Goal: Task Accomplishment & Management: Use online tool/utility

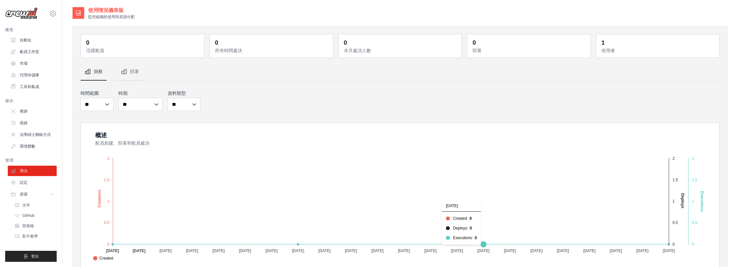
scroll to position [130, 0]
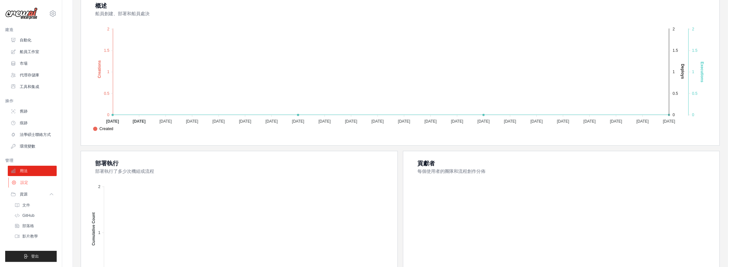
click at [27, 181] on font "設定" at bounding box center [24, 182] width 8 height 5
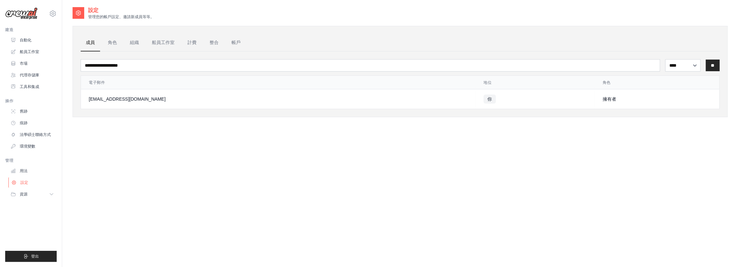
click at [33, 184] on link "設定" at bounding box center [32, 182] width 49 height 10
click at [28, 171] on link "用法" at bounding box center [32, 171] width 49 height 10
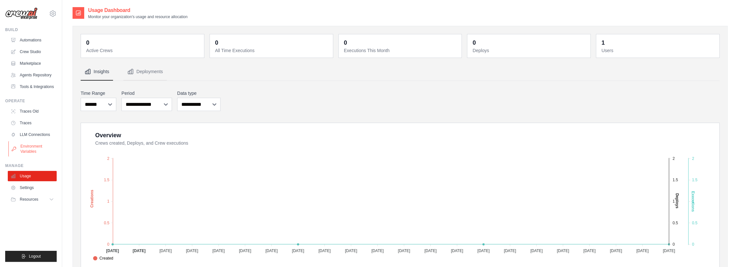
click at [31, 148] on link "Environment Variables" at bounding box center [32, 149] width 49 height 16
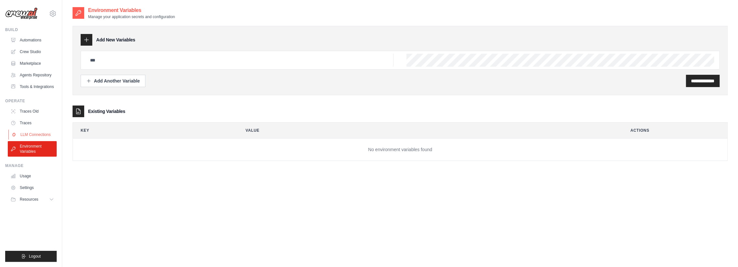
click at [49, 137] on link "LLM Connections" at bounding box center [32, 135] width 49 height 10
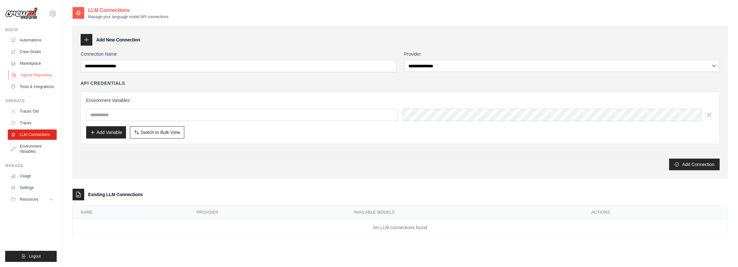
click at [32, 76] on link "Agents Repository" at bounding box center [32, 75] width 49 height 10
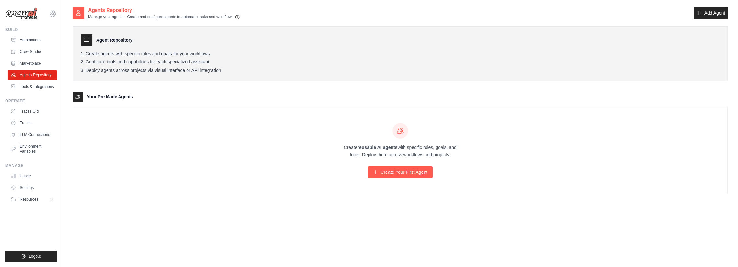
click at [55, 14] on icon at bounding box center [53, 14] width 8 height 8
click at [114, 223] on div "Agents Repository Manage your agents - Create and configure agents to automate …" at bounding box center [400, 139] width 655 height 267
click at [19, 16] on img at bounding box center [21, 13] width 32 height 12
click at [23, 12] on img at bounding box center [21, 13] width 32 height 12
click at [51, 11] on icon at bounding box center [53, 14] width 8 height 8
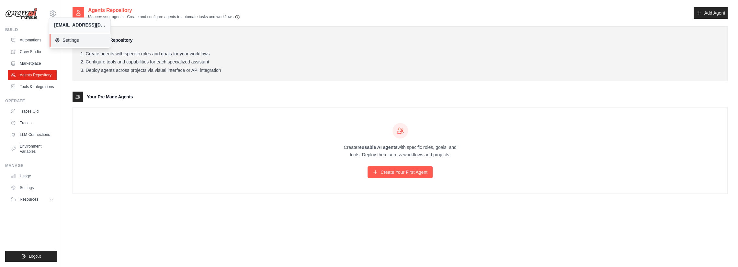
click at [74, 44] on link "Settings" at bounding box center [81, 40] width 62 height 13
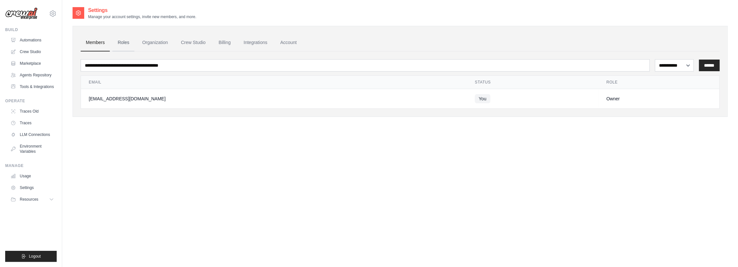
click at [128, 40] on link "Roles" at bounding box center [123, 42] width 22 height 17
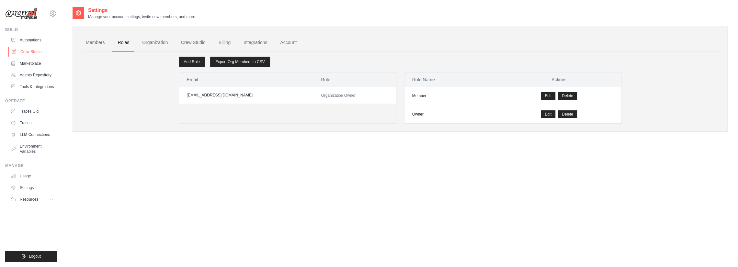
click at [26, 48] on link "Crew Studio" at bounding box center [32, 52] width 49 height 10
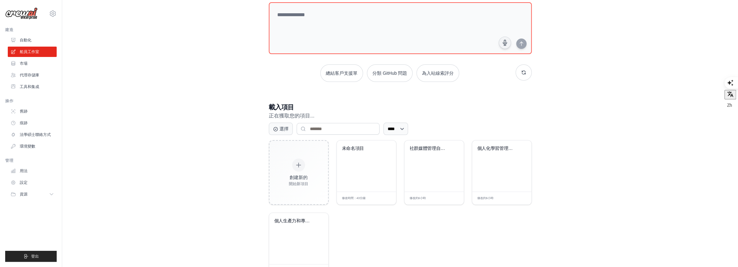
scroll to position [66, 0]
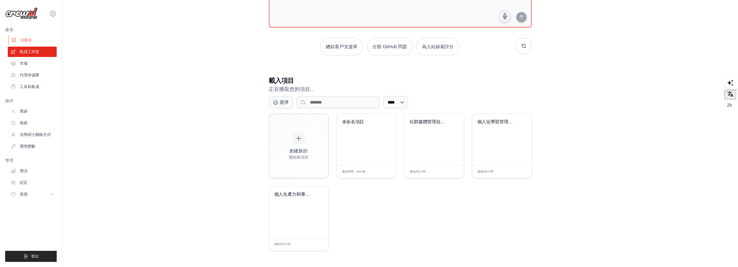
click at [41, 41] on link "自動化" at bounding box center [32, 40] width 49 height 10
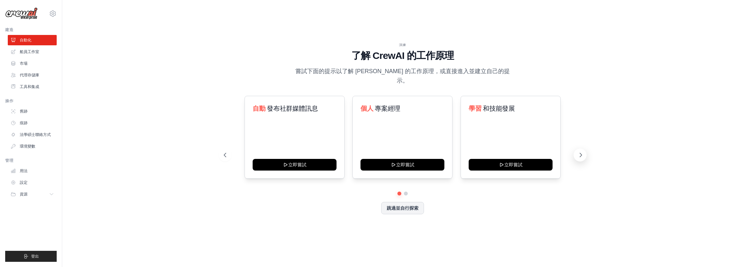
click at [585, 149] on button at bounding box center [579, 155] width 13 height 13
click at [328, 120] on div "內容 策展人 立即嘗試" at bounding box center [294, 137] width 100 height 83
click at [27, 50] on font "船員工作室" at bounding box center [29, 52] width 19 height 5
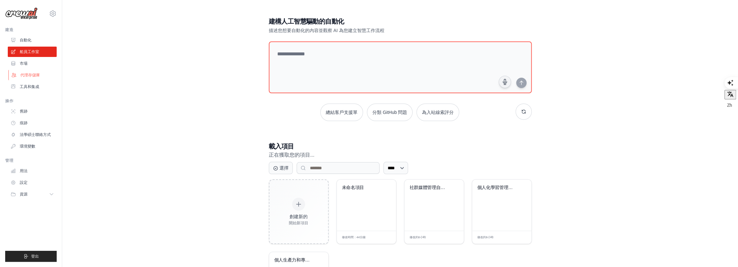
click at [35, 75] on font "代理存儲庫" at bounding box center [29, 75] width 19 height 5
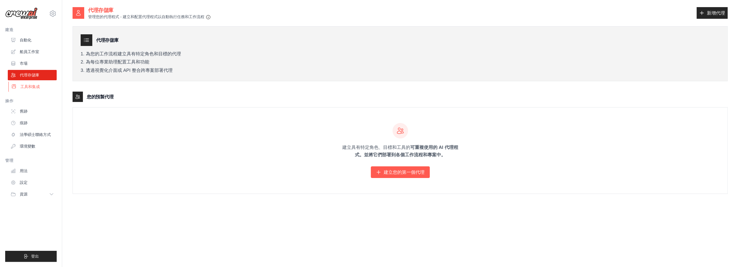
click at [33, 82] on link "工具和集成" at bounding box center [32, 87] width 49 height 10
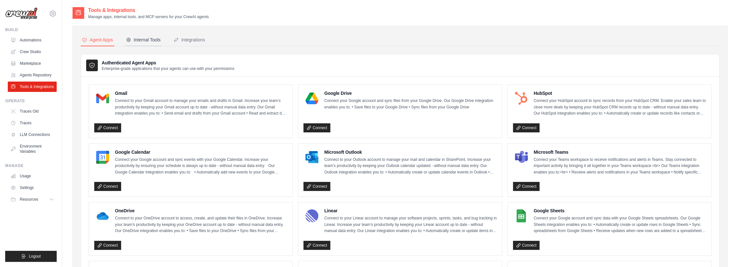
click at [135, 39] on div "Internal Tools" at bounding box center [143, 40] width 35 height 6
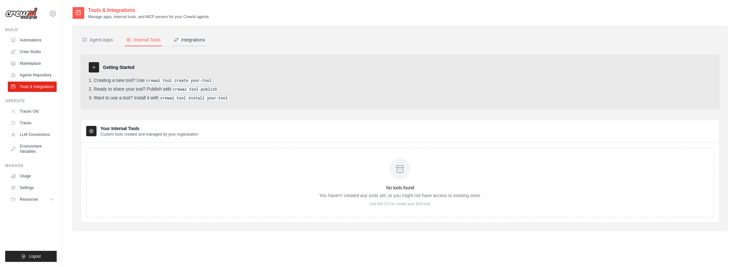
click at [195, 38] on div "Integrations" at bounding box center [189, 40] width 31 height 6
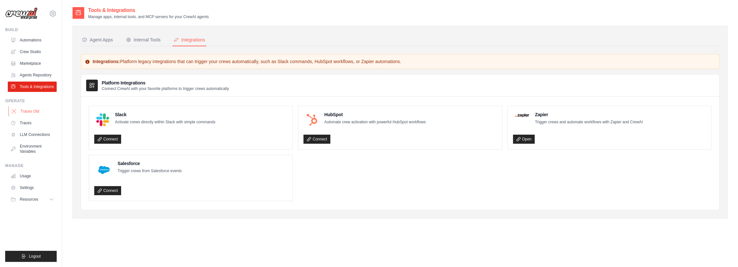
click at [29, 114] on link "Traces Old" at bounding box center [32, 111] width 49 height 10
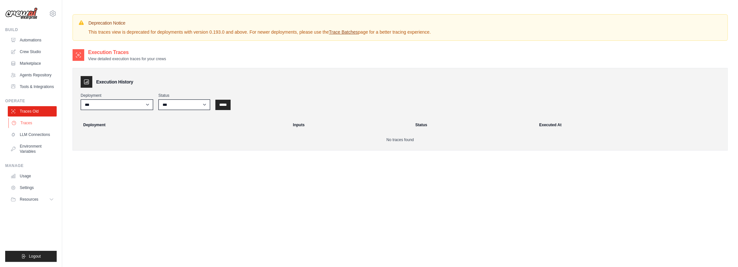
click at [27, 118] on link "Traces" at bounding box center [32, 123] width 49 height 10
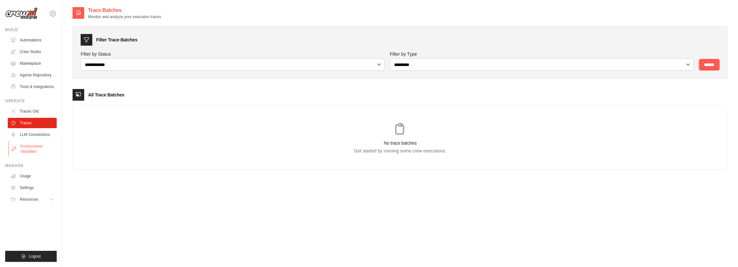
click at [31, 147] on link "Environment Variables" at bounding box center [32, 149] width 49 height 16
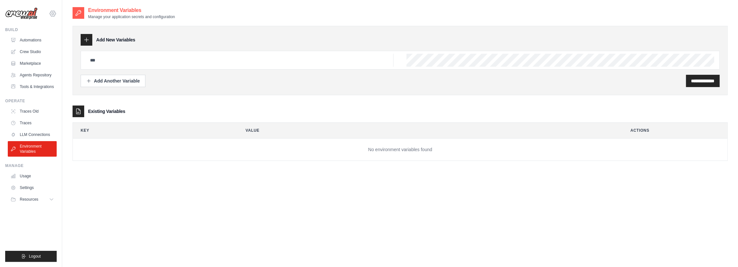
click at [52, 13] on icon at bounding box center [53, 14] width 2 height 2
click at [26, 9] on img at bounding box center [21, 13] width 32 height 12
click at [25, 14] on img at bounding box center [21, 13] width 32 height 12
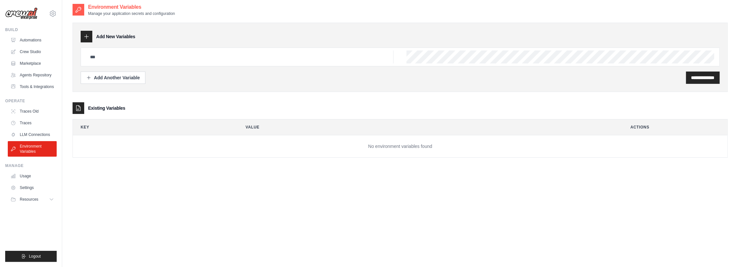
scroll to position [13, 0]
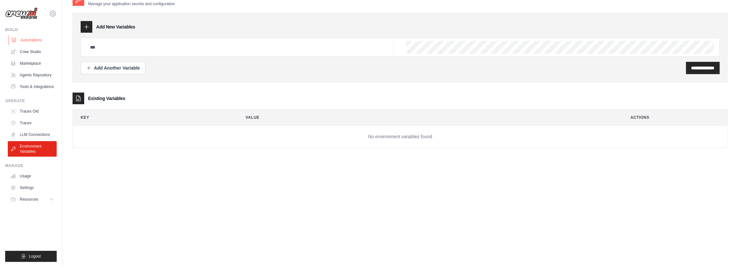
click at [28, 42] on link "Automations" at bounding box center [32, 40] width 49 height 10
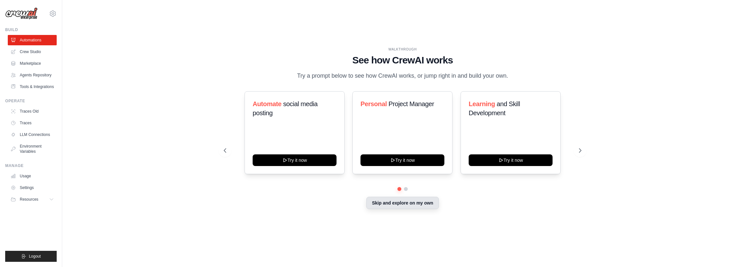
click at [406, 204] on button "Skip and explore on my own" at bounding box center [402, 203] width 72 height 12
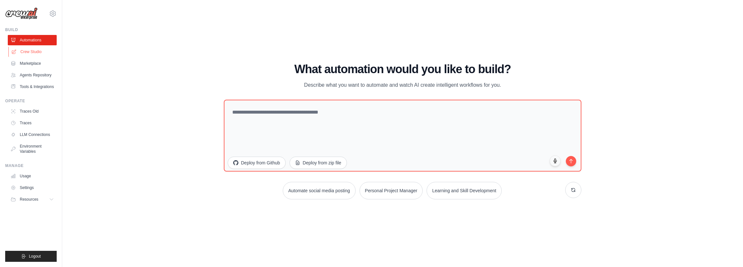
click at [27, 52] on link "Crew Studio" at bounding box center [32, 52] width 49 height 10
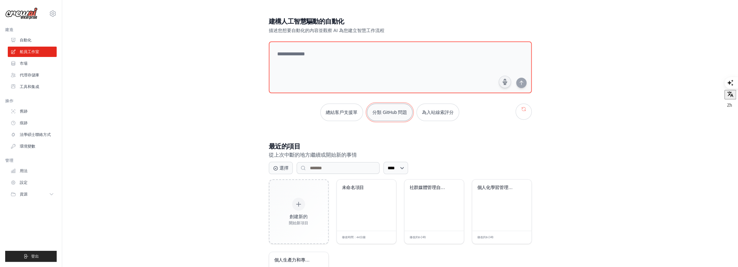
click at [377, 112] on font "分類 GitHub 問題" at bounding box center [389, 112] width 35 height 5
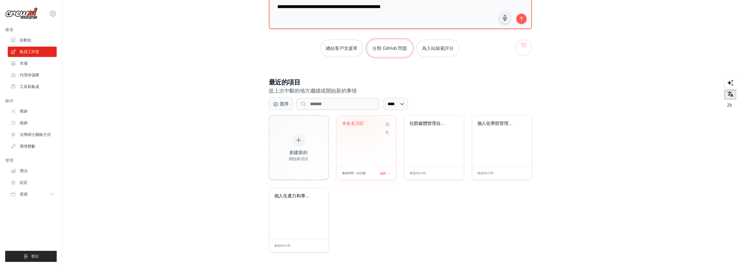
scroll to position [66, 0]
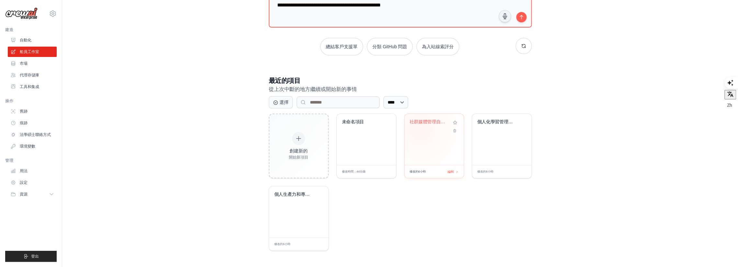
click at [420, 129] on div "社群媒體管理自動化" at bounding box center [434, 126] width 49 height 15
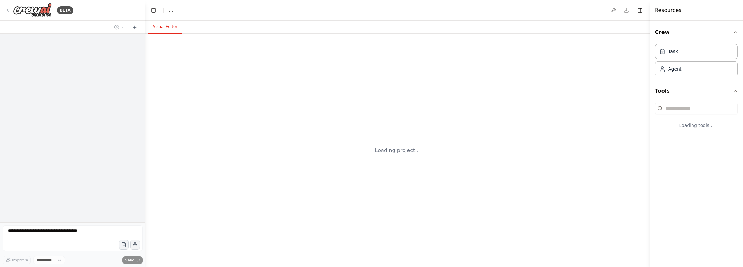
select select "****"
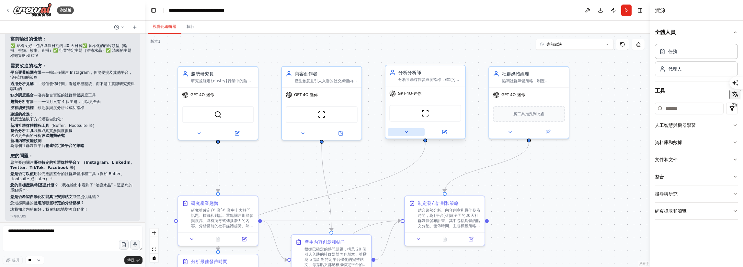
scroll to position [819, 0]
